Goal: Task Accomplishment & Management: Manage account settings

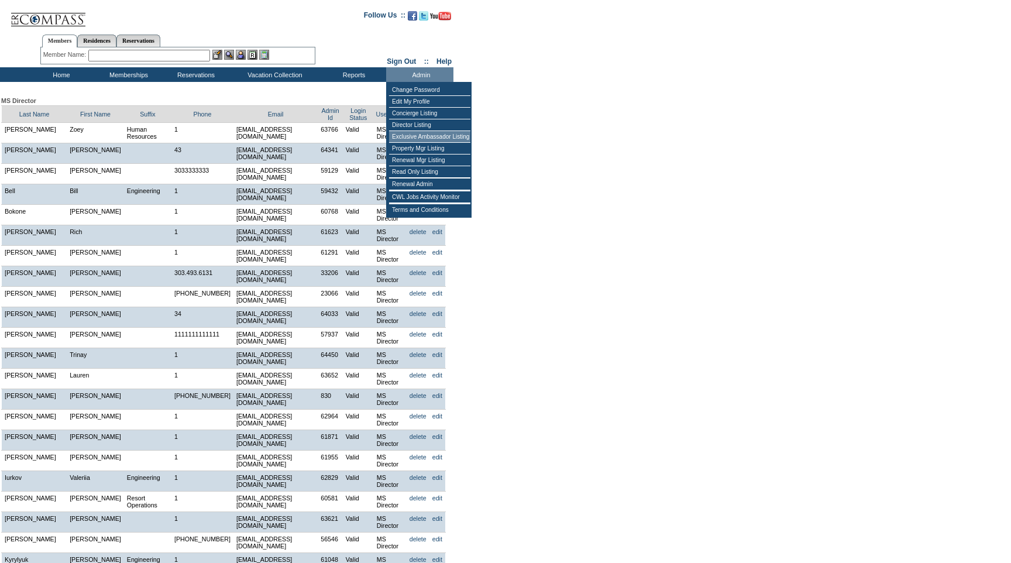
click at [430, 138] on td "Exclusive Ambassador Listing" at bounding box center [429, 137] width 81 height 12
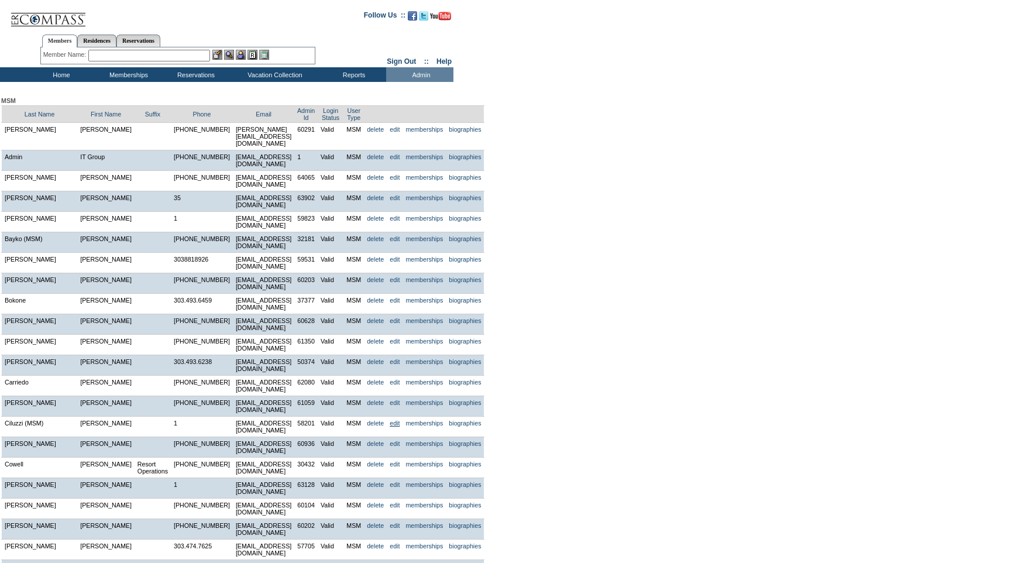
click at [400, 419] on link "edit" at bounding box center [395, 422] width 10 height 7
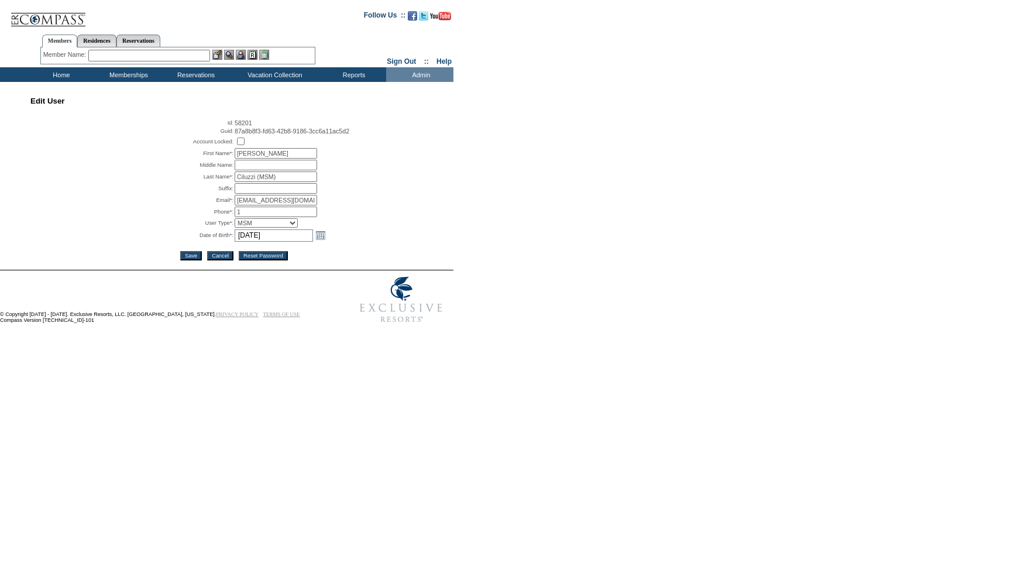
click at [256, 259] on input "Reset Password" at bounding box center [263, 255] width 49 height 9
